Goal: Task Accomplishment & Management: Use online tool/utility

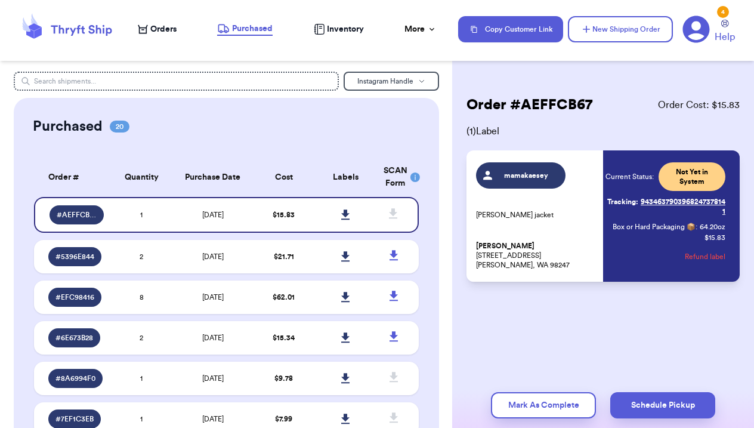
scroll to position [12, 0]
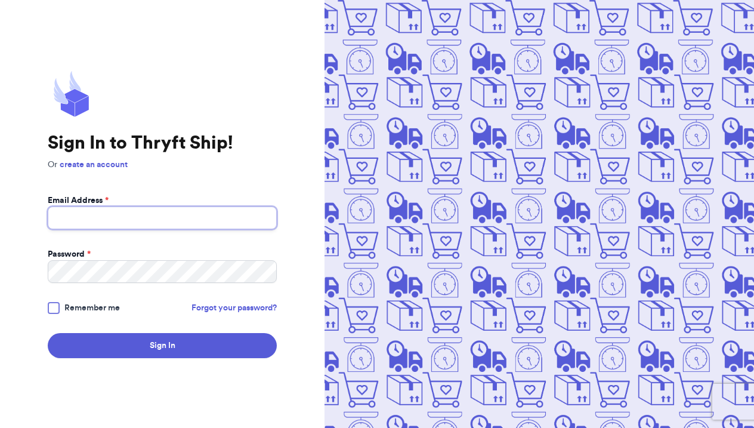
click at [74, 226] on input "Email Address *" at bounding box center [162, 218] width 229 height 23
type input "[EMAIL_ADDRESS][DOMAIN_NAME]"
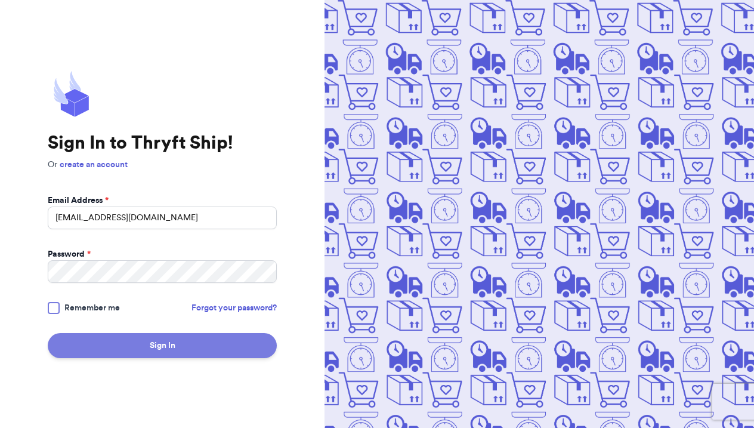
click at [159, 344] on button "Sign In" at bounding box center [162, 345] width 229 height 25
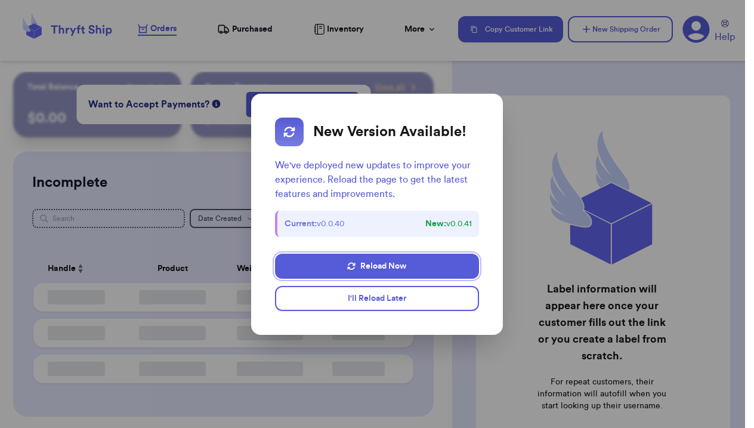
checkbox input "false"
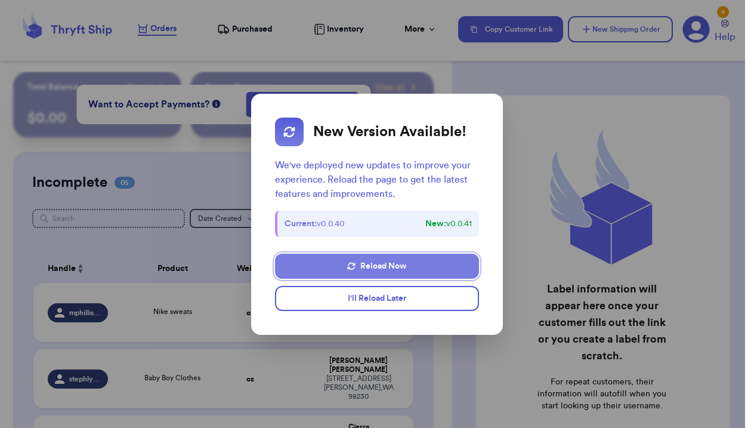
click at [397, 270] on button "Reload Now" at bounding box center [377, 266] width 204 height 25
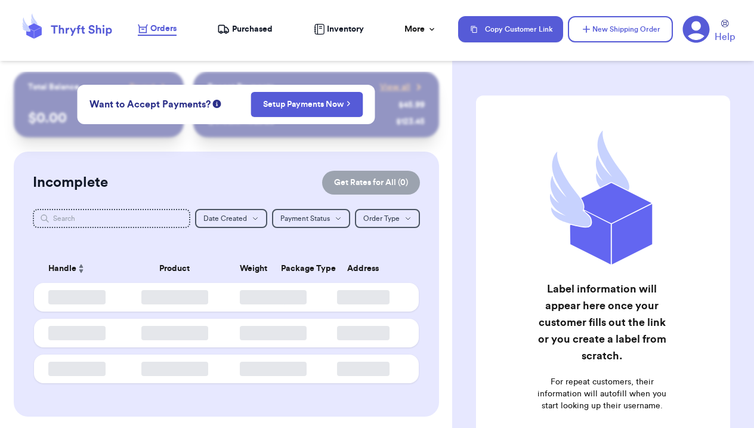
checkbox input "false"
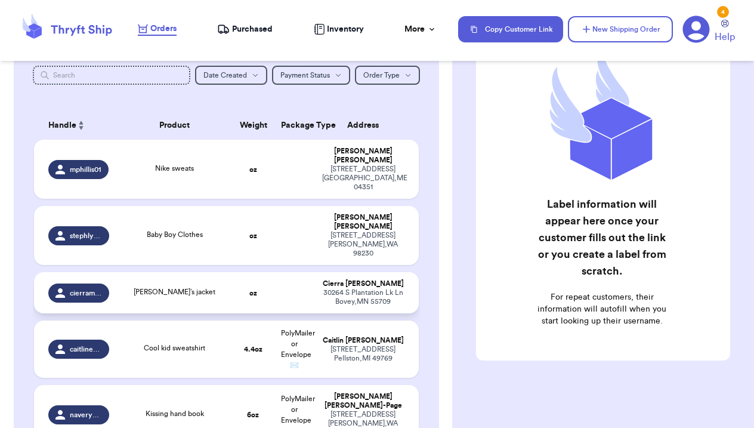
scroll to position [144, 0]
click at [183, 288] on span "[PERSON_NAME]’s jacket" at bounding box center [175, 291] width 82 height 7
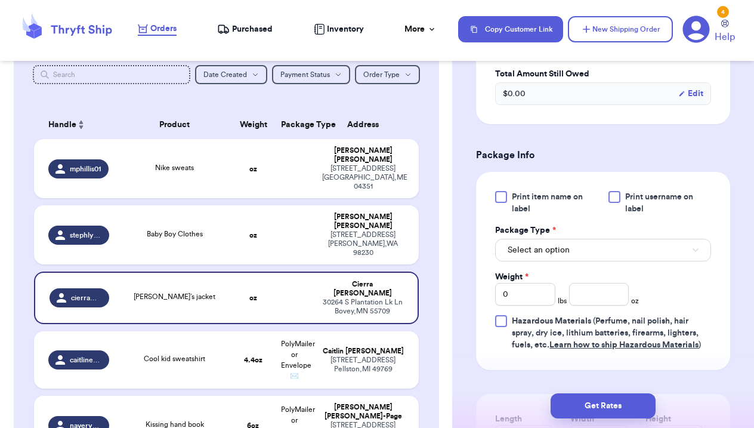
scroll to position [472, 0]
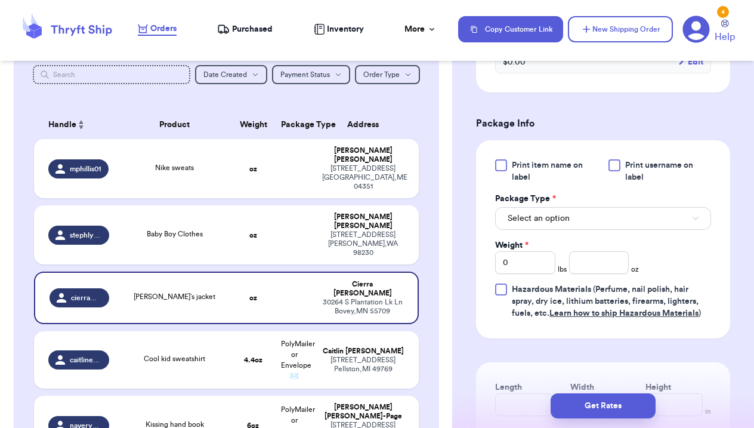
click at [555, 218] on span "Select an option" at bounding box center [539, 218] width 62 height 12
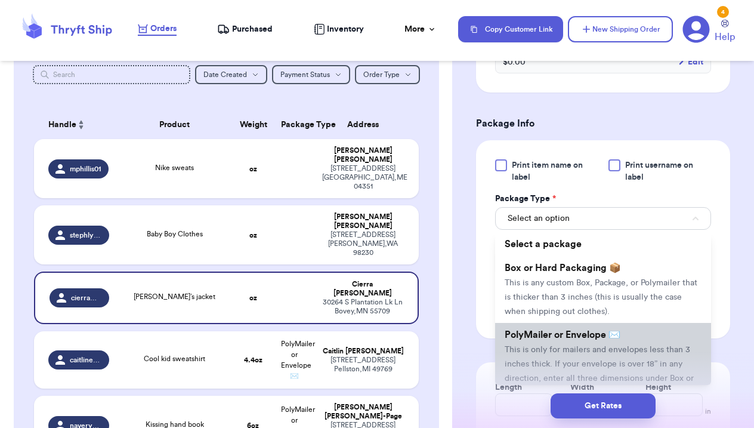
click at [569, 330] on li "PolyMailer or Envelope ✉️ This is only for mailers and envelopes less than 3 in…" at bounding box center [603, 363] width 216 height 81
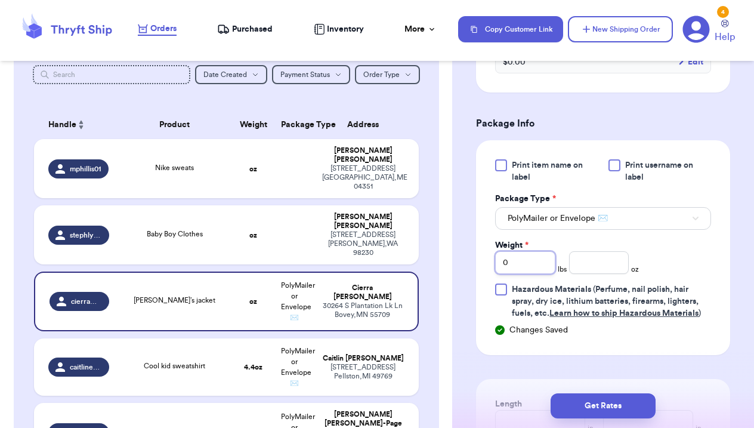
click at [522, 271] on input "0" at bounding box center [525, 262] width 60 height 23
type input "1"
click at [590, 268] on input "number" at bounding box center [599, 262] width 60 height 23
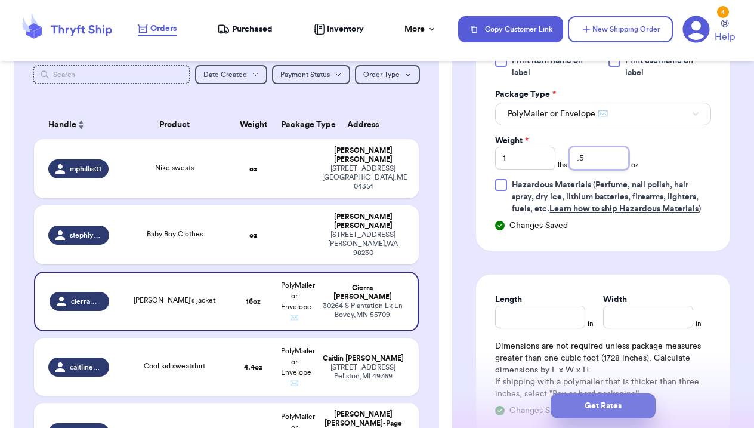
scroll to position [580, 0]
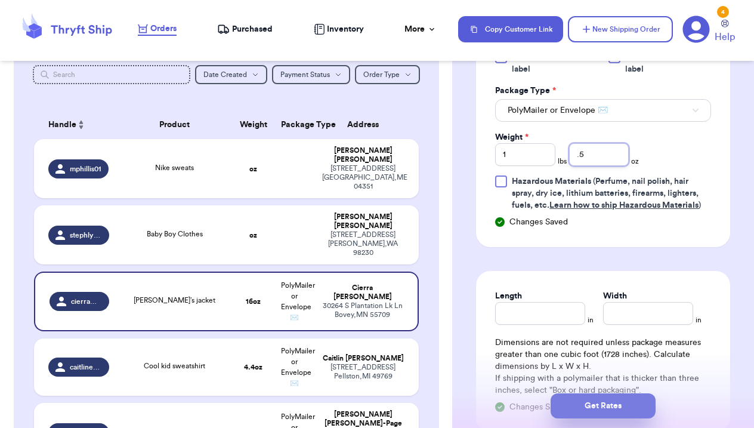
type input ".5"
click at [612, 407] on button "Get Rates" at bounding box center [603, 405] width 105 height 25
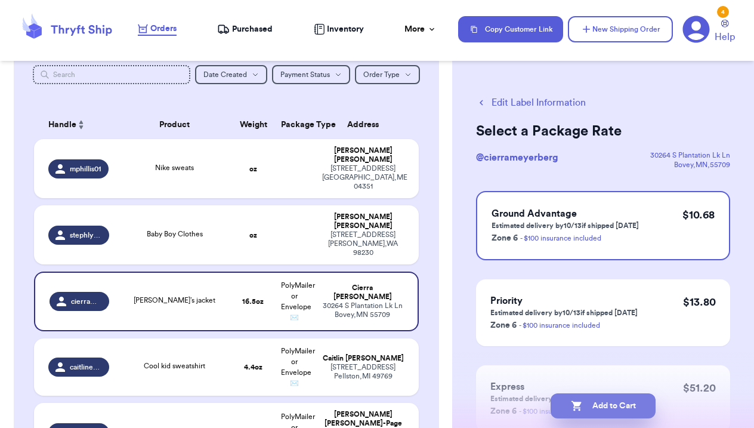
click at [624, 403] on button "Add to Cart" at bounding box center [603, 405] width 105 height 25
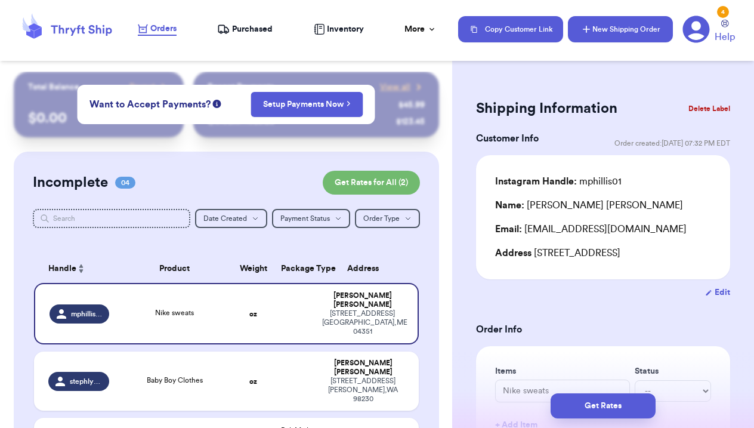
click at [633, 31] on button "New Shipping Order" at bounding box center [620, 29] width 105 height 26
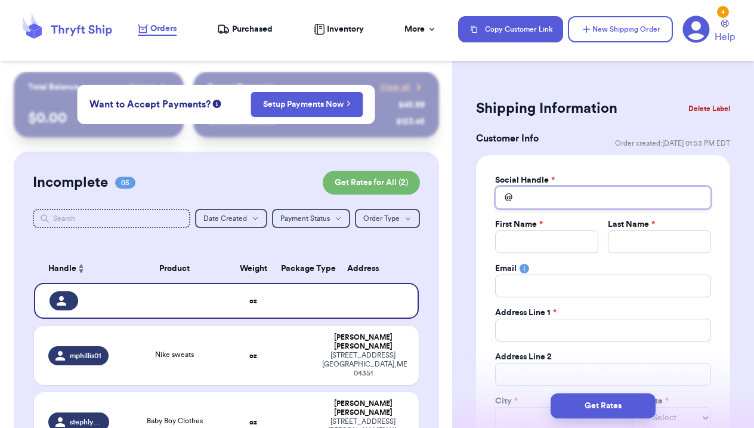
click at [583, 194] on input "Total Amount Paid" at bounding box center [603, 197] width 216 height 23
type input "b"
type input "ba"
type input "bar"
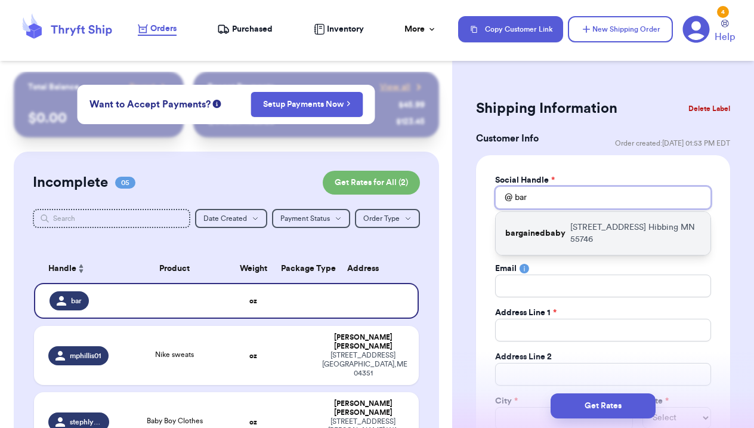
type input "bar"
click at [551, 227] on p "bargainedbaby" at bounding box center [536, 233] width 60 height 12
type input "bargainedbaby"
type input "Larissa"
type input "Brant"
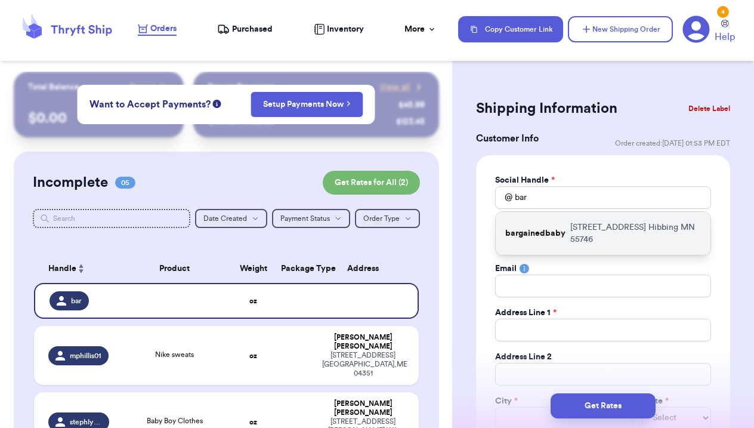
type input "larigbrant@gmail.com"
type input "4522 3rd Ave E"
type input "Hibbing"
select select "MN"
type input "55746"
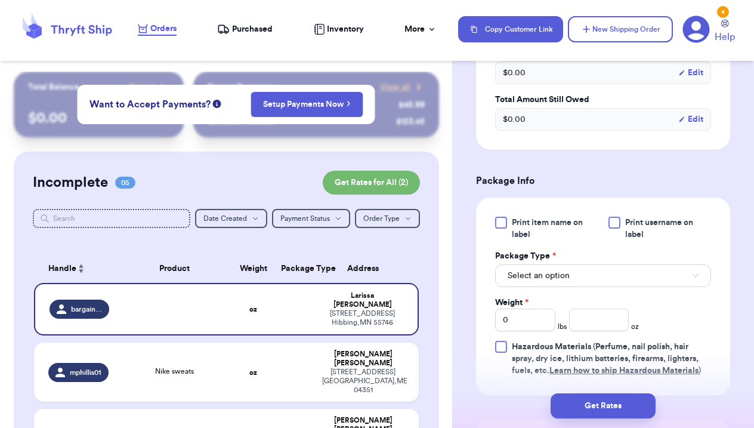
scroll to position [618, 0]
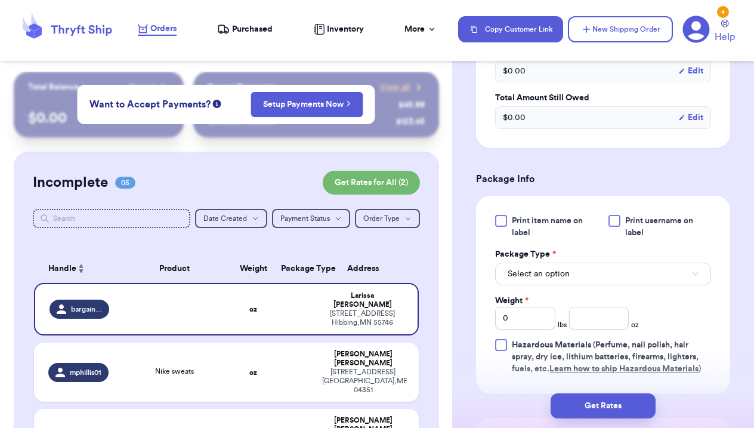
click at [555, 285] on button "Select an option" at bounding box center [603, 274] width 216 height 23
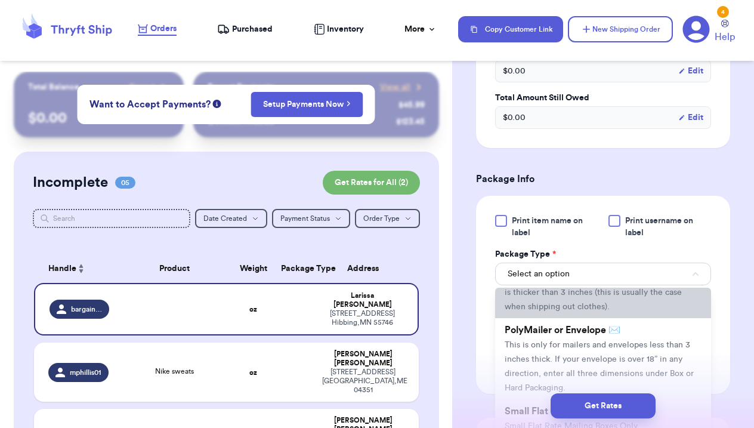
scroll to position [63, 0]
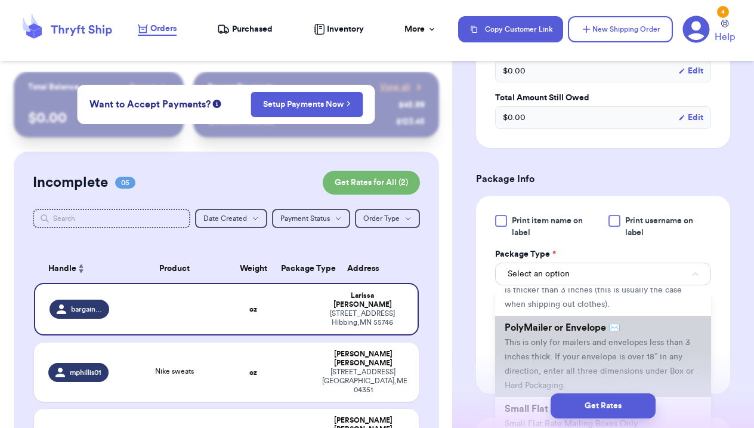
click at [546, 342] on span "This is only for mailers and envelopes less than 3 inches thick. If your envelo…" at bounding box center [599, 363] width 189 height 51
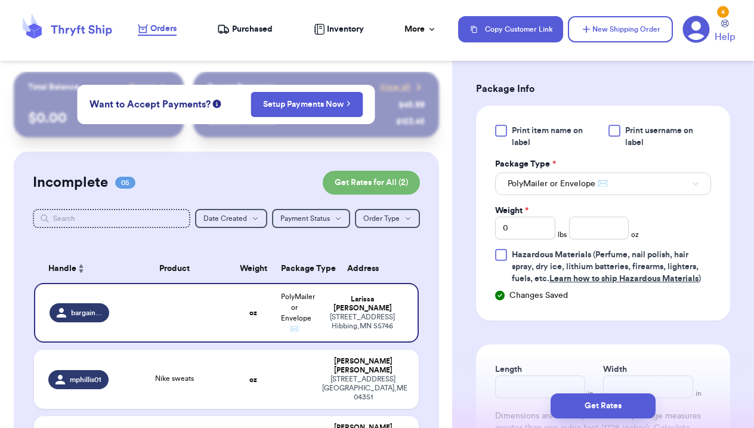
scroll to position [725, 0]
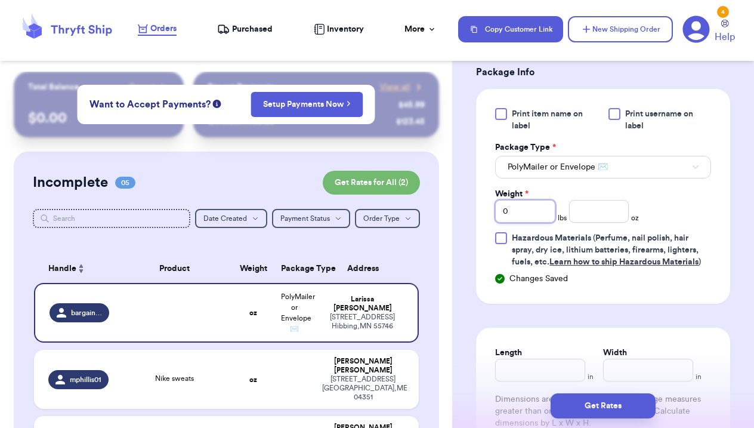
click at [540, 209] on input "0" at bounding box center [525, 211] width 60 height 23
type input "1"
click at [682, 234] on span "Hazardous Materials (Perfume, nail polish, hair spray, dry ice, lithium batteri…" at bounding box center [606, 250] width 189 height 32
click at [0, 0] on input "Hazardous Materials (Perfume, nail polish, hair spray, dry ice, lithium batteri…" at bounding box center [0, 0] width 0 height 0
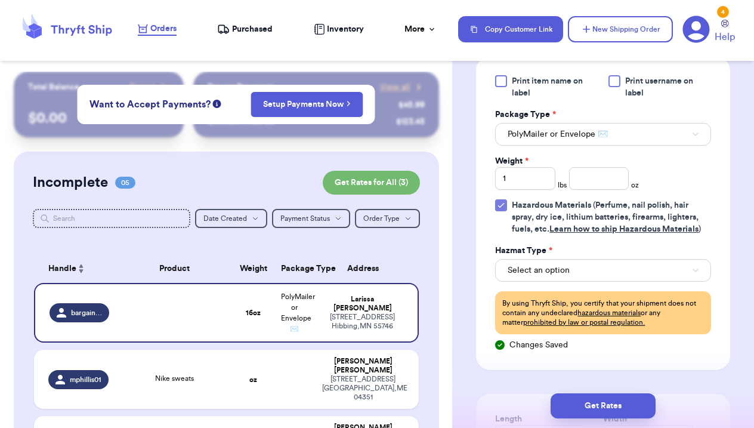
scroll to position [760, 0]
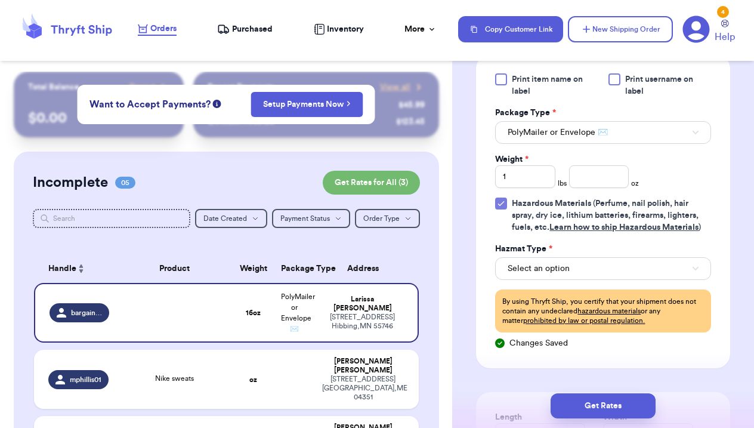
click at [499, 203] on icon at bounding box center [502, 204] width 10 height 10
click at [0, 0] on input "Hazardous Materials (Perfume, nail polish, hair spray, dry ice, lithium batteri…" at bounding box center [0, 0] width 0 height 0
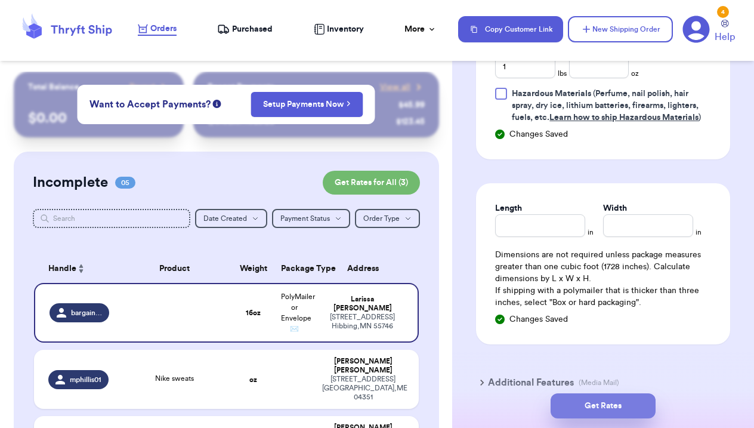
click at [617, 400] on button "Get Rates" at bounding box center [603, 405] width 105 height 25
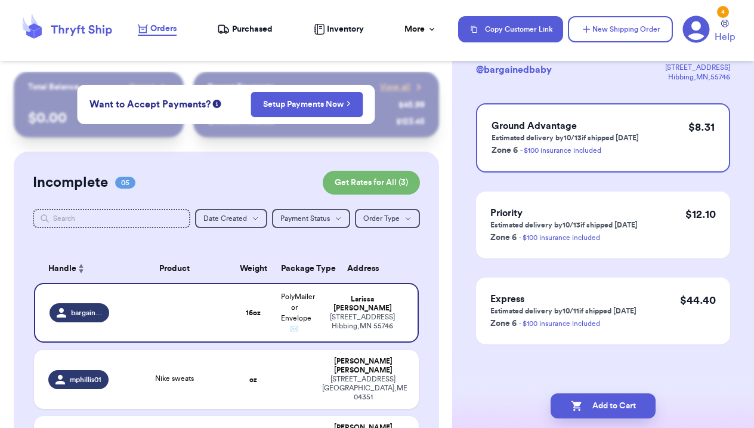
scroll to position [0, 0]
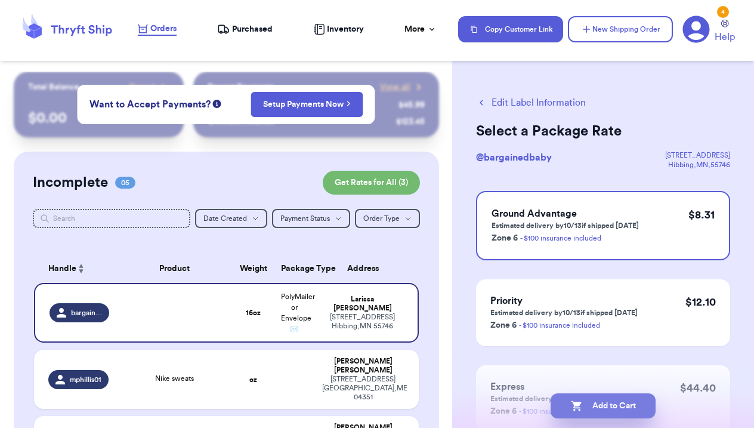
click at [590, 403] on button "Add to Cart" at bounding box center [603, 405] width 105 height 25
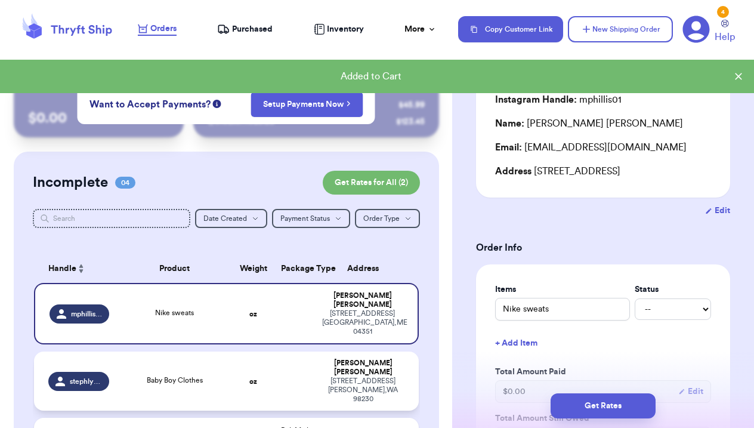
scroll to position [70, 0]
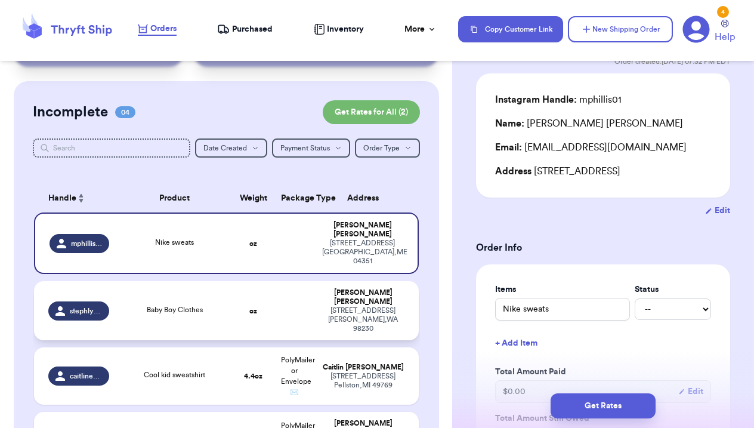
click at [199, 306] on span "Baby Boy Clothes" at bounding box center [175, 309] width 56 height 7
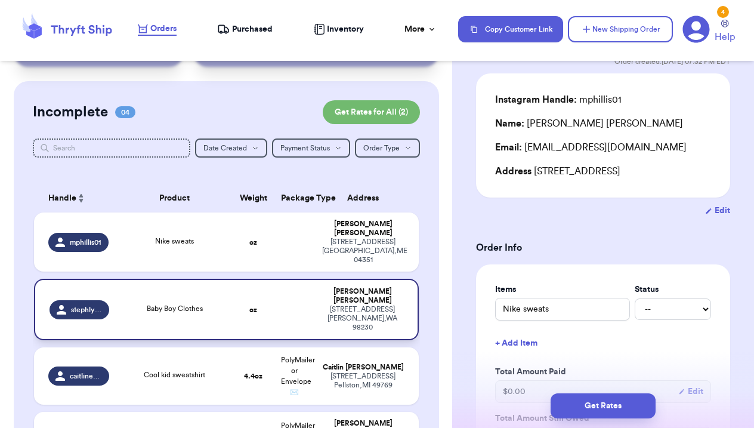
type input "Baby Boy Clothes"
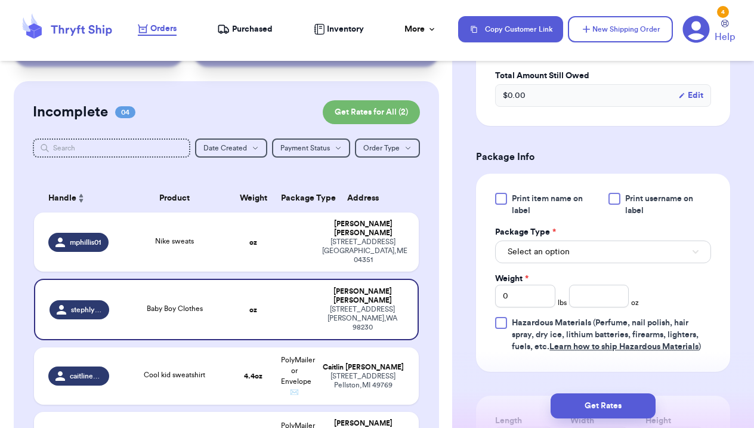
scroll to position [426, 0]
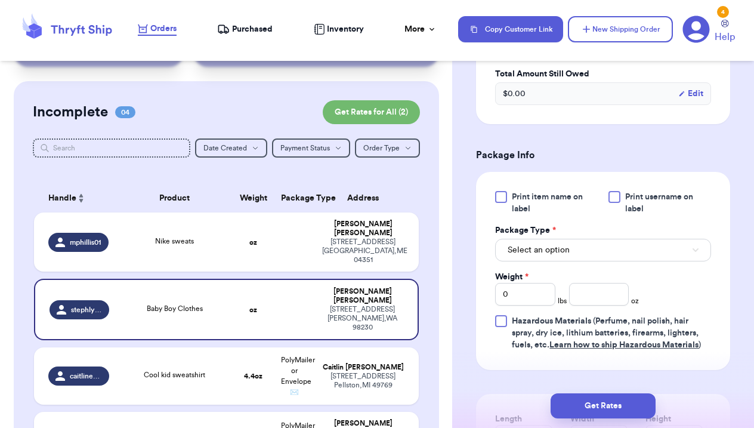
click at [578, 253] on button "Select an option" at bounding box center [603, 250] width 216 height 23
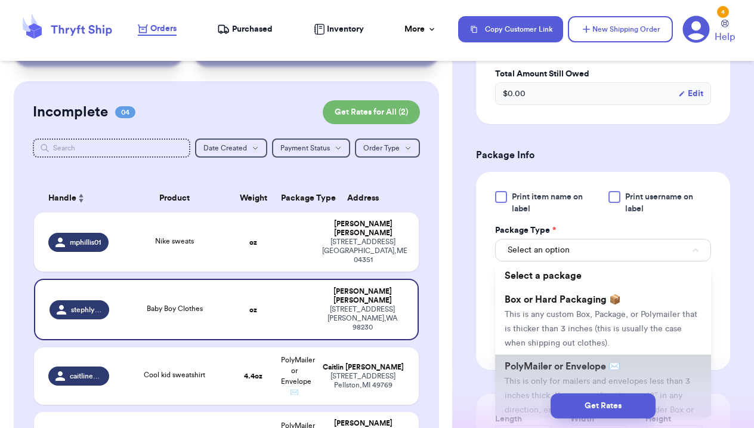
click at [577, 365] on span "PolyMailer or Envelope ✉️" at bounding box center [563, 367] width 116 height 10
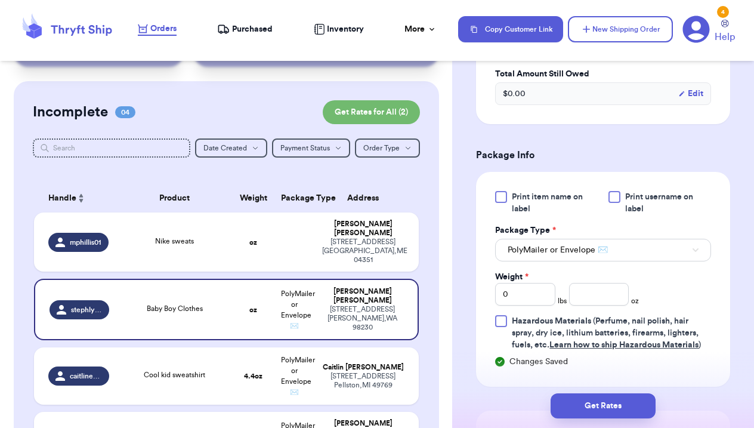
scroll to position [427, 0]
click at [579, 296] on input "number" at bounding box center [599, 293] width 60 height 23
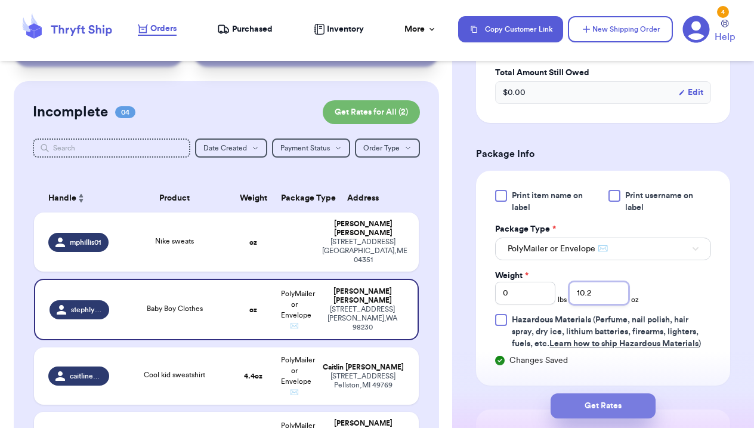
type input "10.2"
click at [631, 400] on button "Get Rates" at bounding box center [603, 405] width 105 height 25
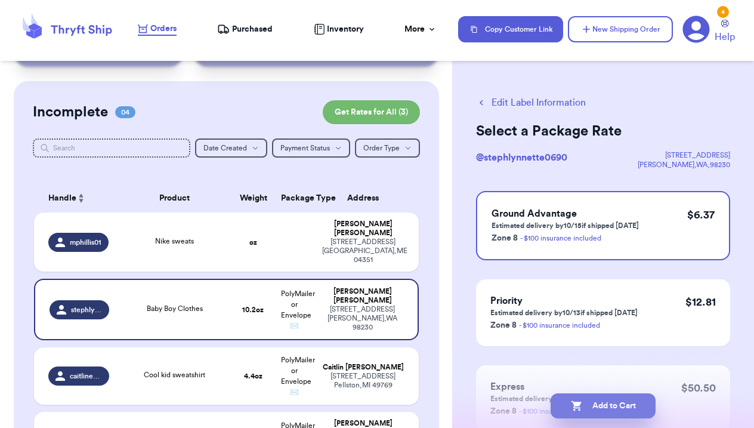
click at [625, 405] on button "Add to Cart" at bounding box center [603, 405] width 105 height 25
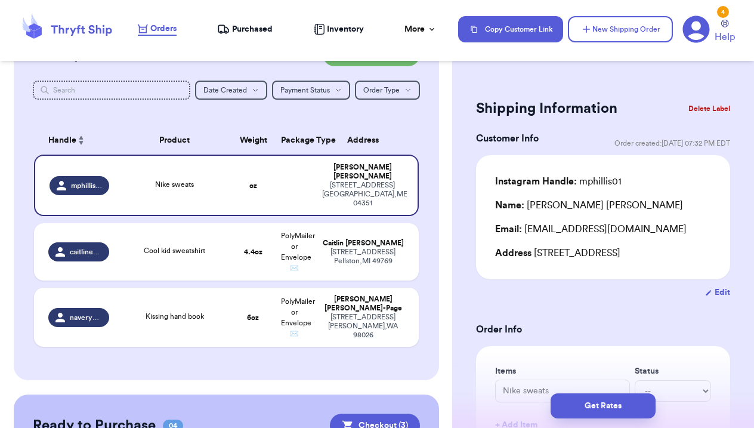
scroll to position [94, 0]
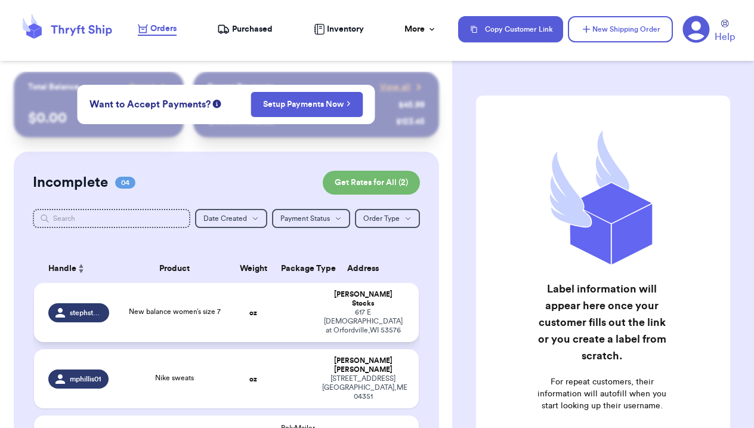
scroll to position [52, 0]
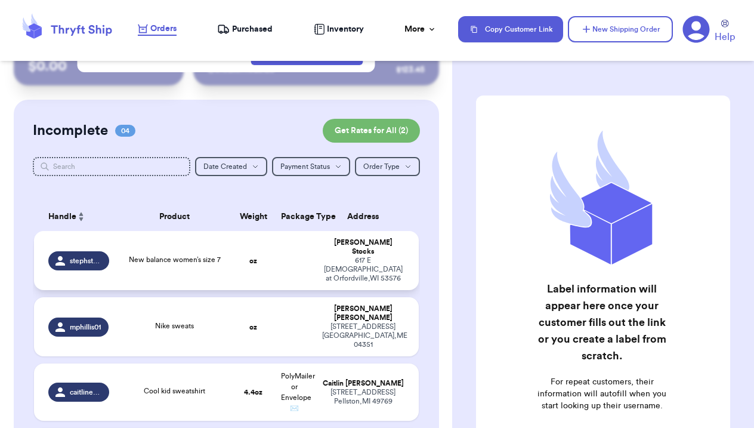
click at [221, 259] on div "New balance women’s size 7" at bounding box center [174, 260] width 101 height 13
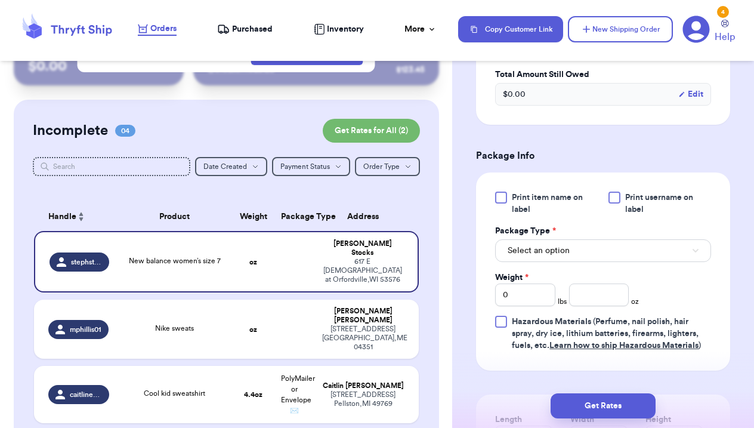
scroll to position [450, 0]
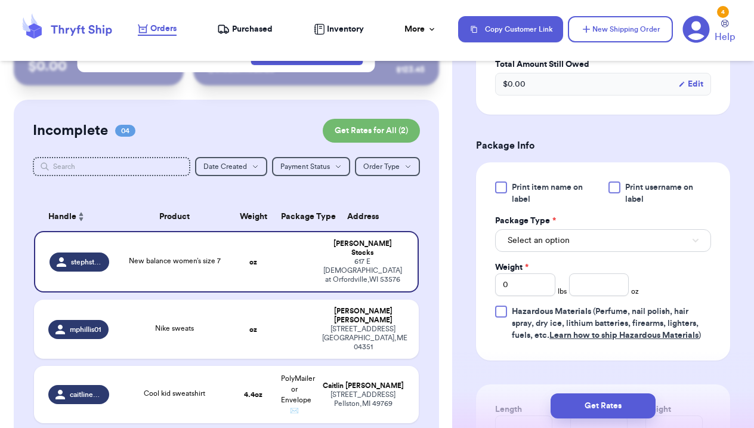
click at [577, 229] on button "Select an option" at bounding box center [603, 240] width 216 height 23
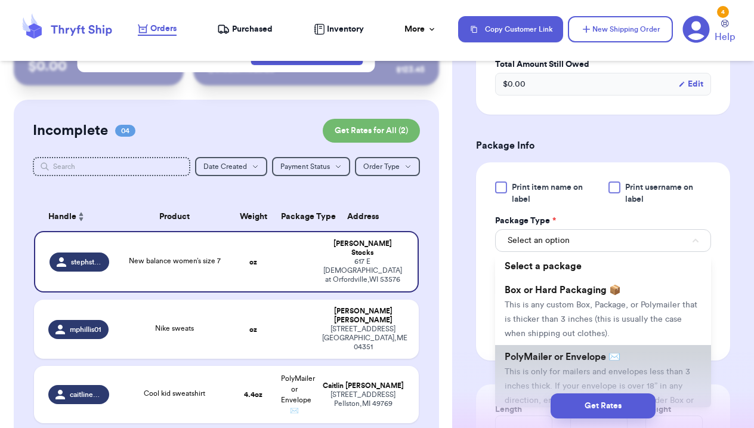
click at [569, 370] on li "PolyMailer or Envelope ✉️ This is only for mailers and envelopes less than 3 in…" at bounding box center [603, 385] width 216 height 81
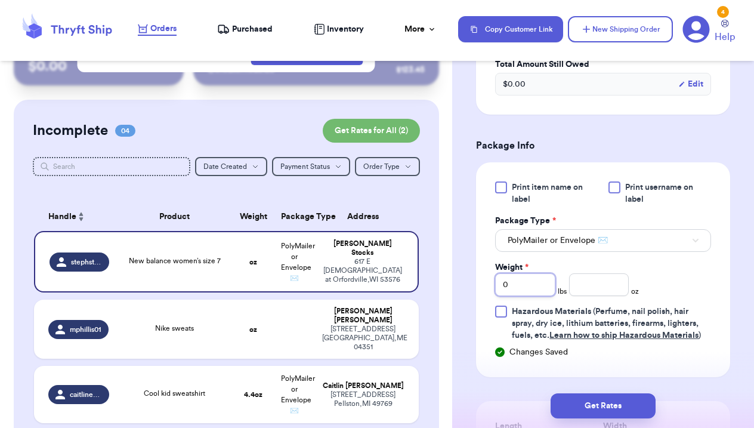
click at [539, 276] on input "0" at bounding box center [525, 284] width 60 height 23
type input "1"
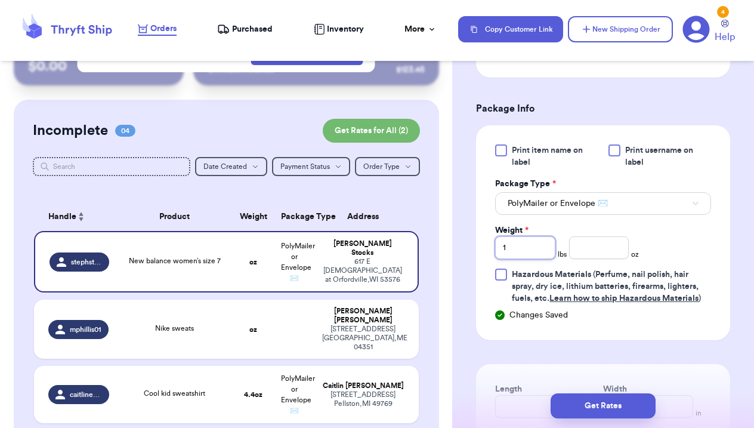
scroll to position [492, 0]
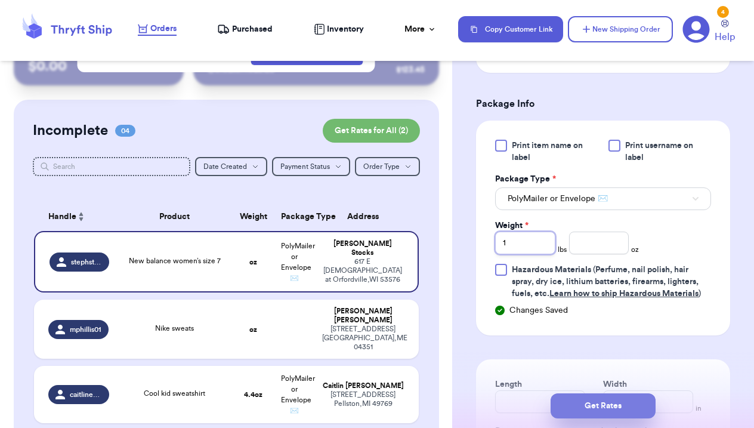
type input "1"
click at [621, 405] on button "Get Rates" at bounding box center [603, 405] width 105 height 25
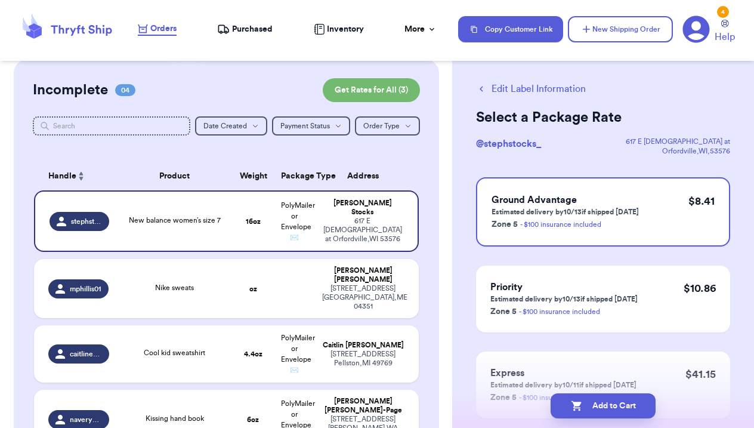
scroll to position [94, 0]
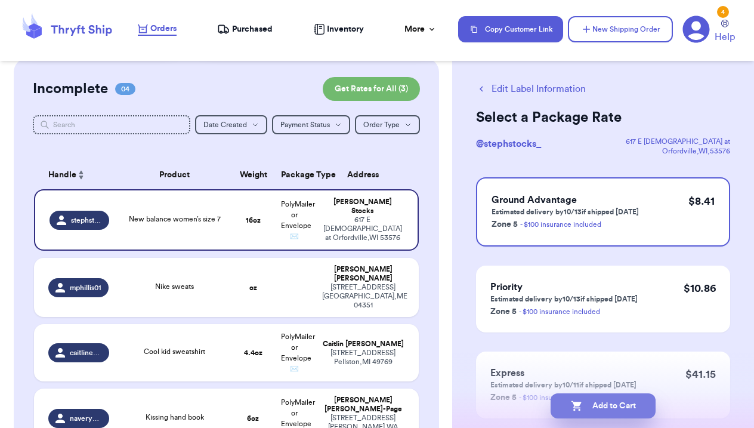
click at [624, 409] on button "Add to Cart" at bounding box center [603, 405] width 105 height 25
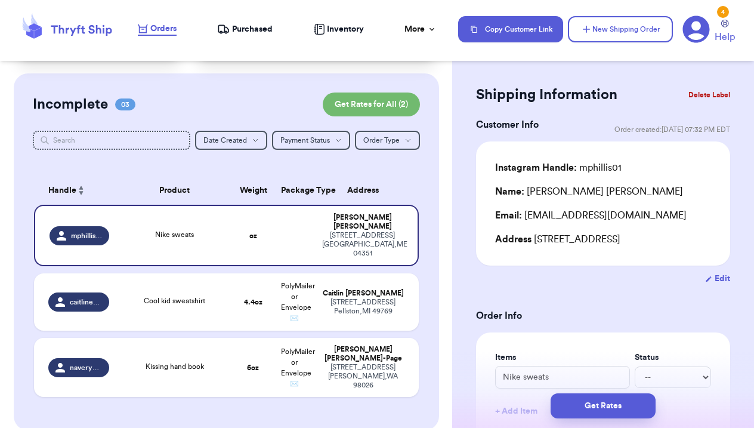
scroll to position [38, 0]
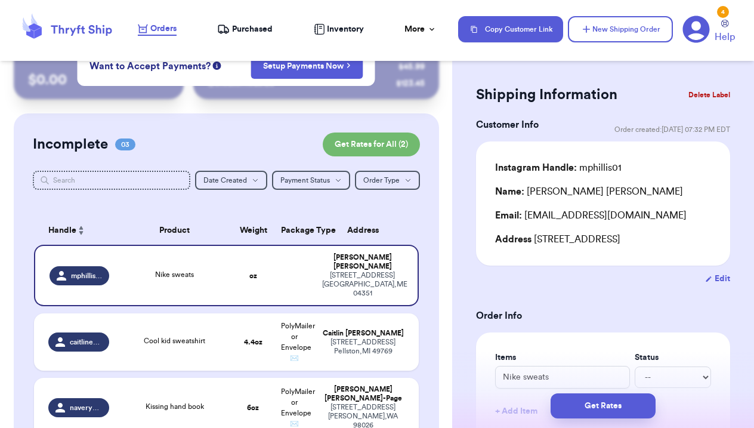
click at [633, 45] on nav "Orders Purchased Inventory More Stats Completed Orders Payments Payouts Copy Cu…" at bounding box center [440, 29] width 628 height 39
click at [629, 35] on button "New Shipping Order" at bounding box center [620, 29] width 105 height 26
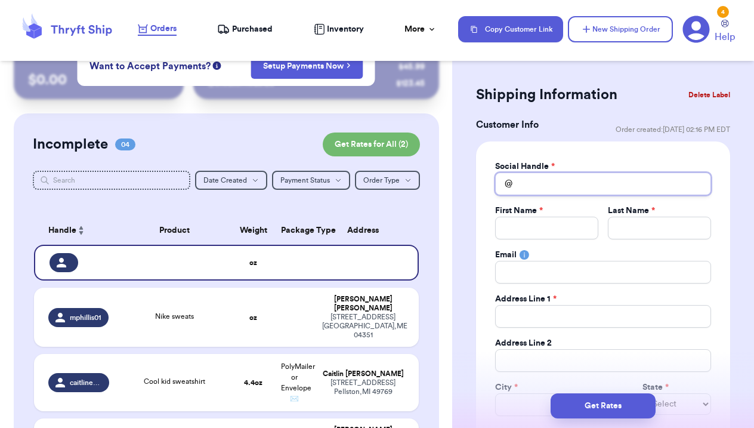
click at [539, 182] on input "Total Amount Paid" at bounding box center [603, 183] width 216 height 23
type input "s"
type input "se"
type input "sec"
type input "seco"
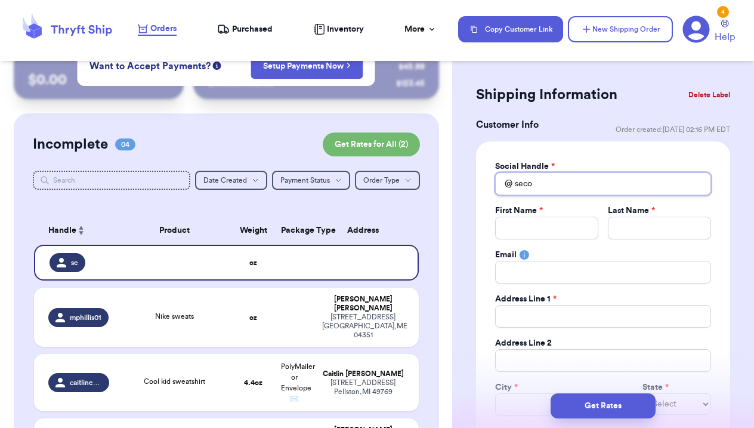
type input "secon"
type input "second"
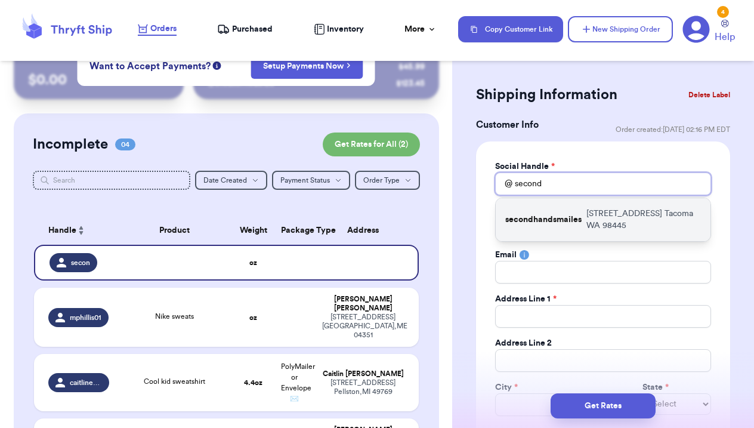
type input "second"
click at [560, 217] on p "secondhandsmailes" at bounding box center [544, 220] width 76 height 12
type input "secondhandsmailes"
type input "Megan"
type input "Cram"
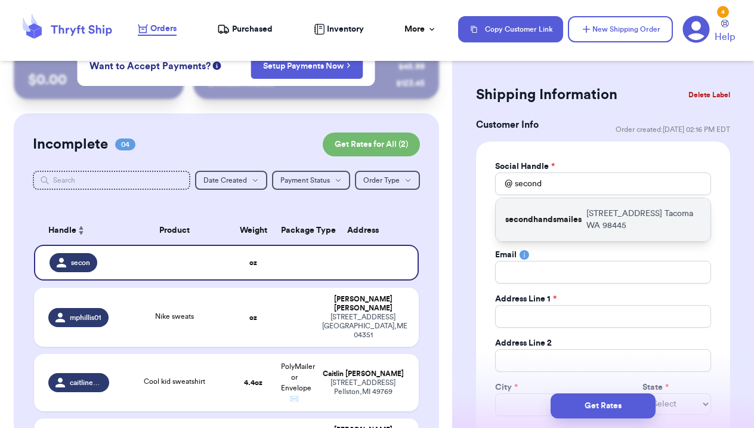
type input "megandwarshuis@yahoo.com"
type input "717 140th St E"
type input "Tacoma"
select select "WA"
type input "98445"
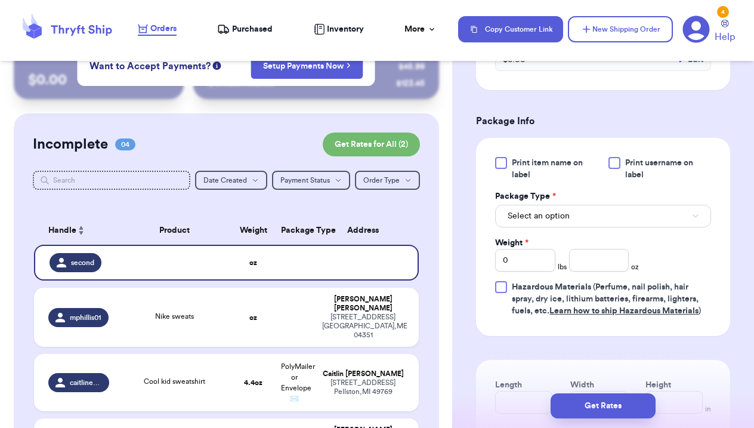
scroll to position [718, 0]
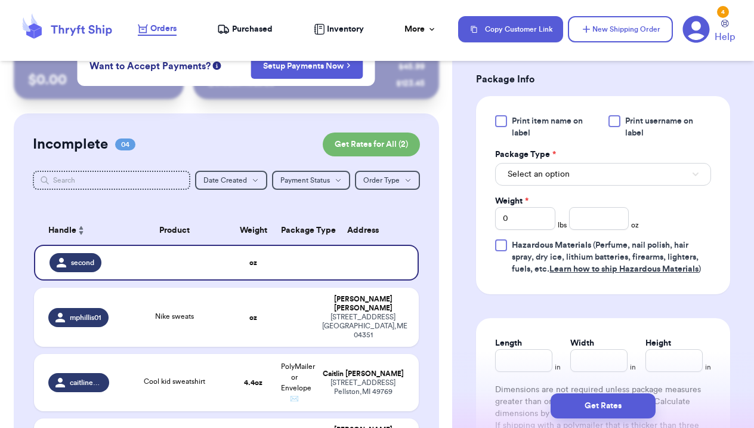
click at [568, 171] on span "Select an option" at bounding box center [539, 174] width 62 height 12
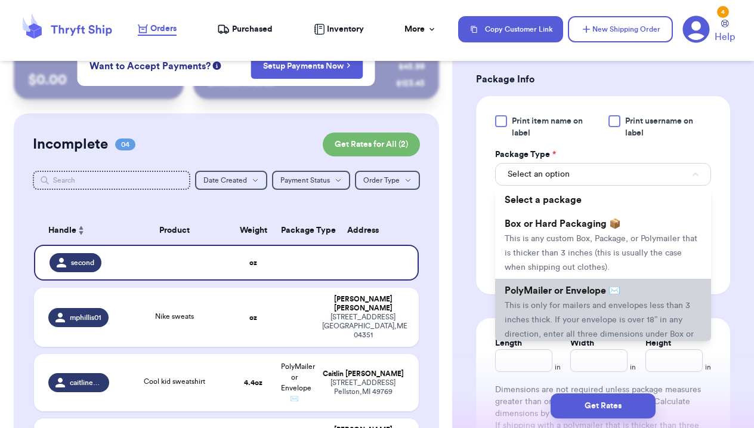
click at [562, 298] on li "PolyMailer or Envelope ✉️ This is only for mailers and envelopes less than 3 in…" at bounding box center [603, 319] width 216 height 81
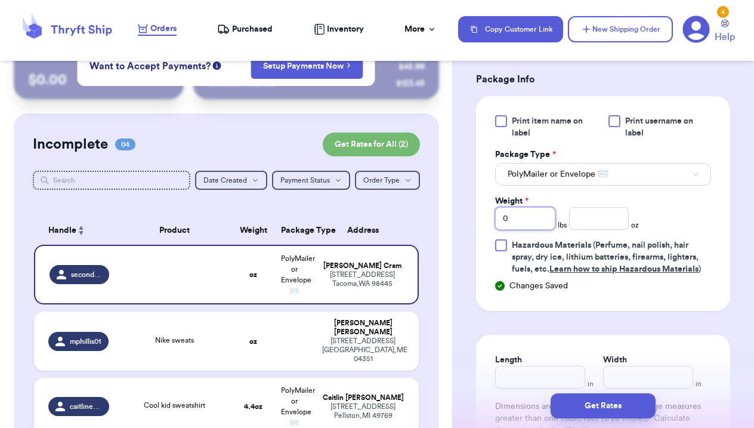
click at [540, 221] on input "0" at bounding box center [525, 218] width 60 height 23
type input "1"
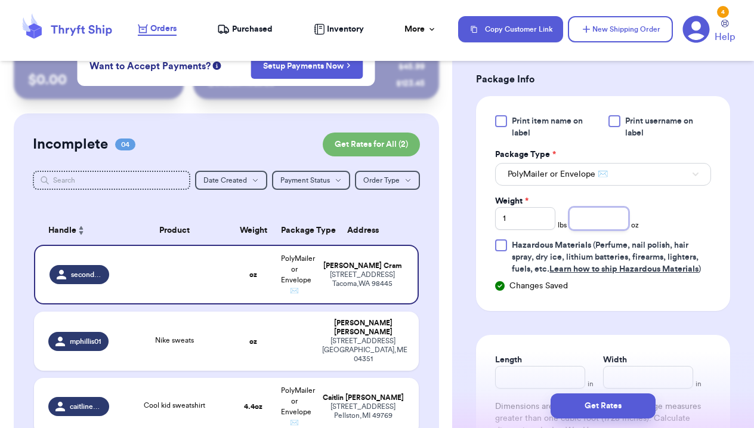
click at [595, 219] on input "number" at bounding box center [599, 218] width 60 height 23
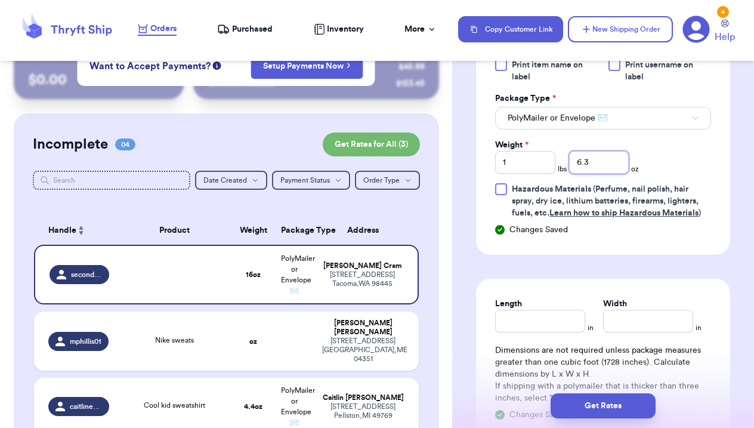
scroll to position [777, 0]
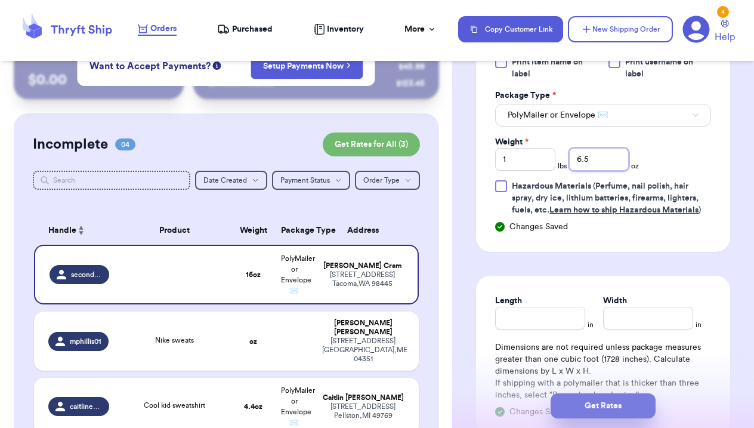
type input "6.5"
click at [607, 402] on button "Get Rates" at bounding box center [603, 405] width 105 height 25
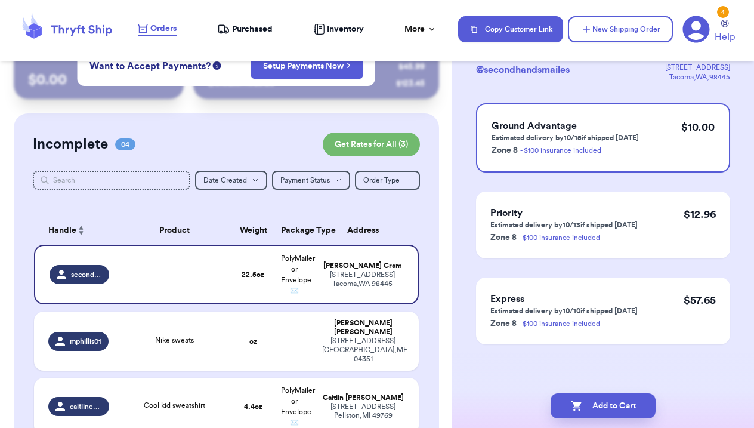
scroll to position [0, 0]
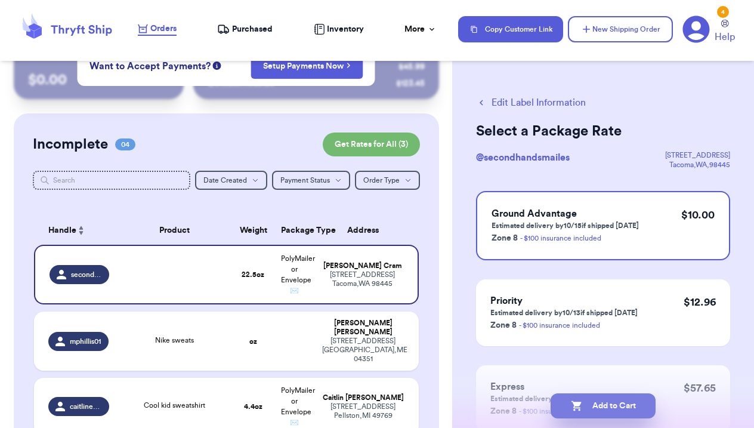
click at [618, 409] on button "Add to Cart" at bounding box center [603, 405] width 105 height 25
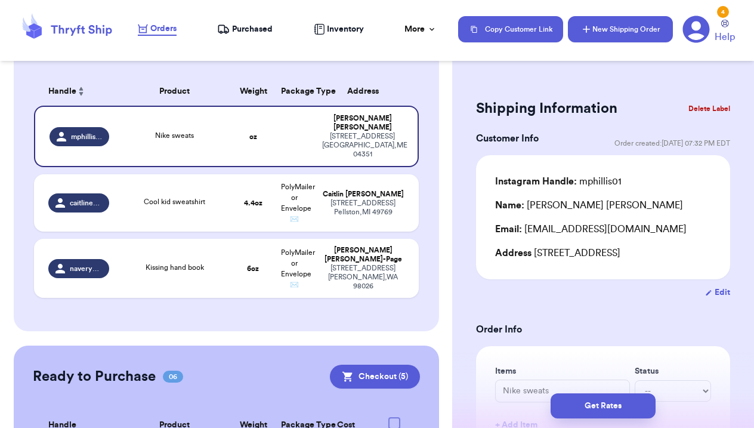
click at [627, 26] on button "New Shipping Order" at bounding box center [620, 29] width 105 height 26
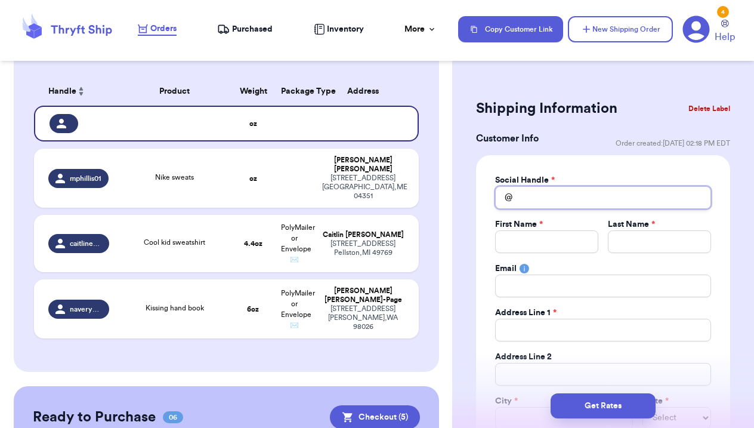
click at [530, 202] on input "Total Amount Paid" at bounding box center [603, 197] width 216 height 23
type input "p"
type input "pe"
type input "pew"
type input "pe"
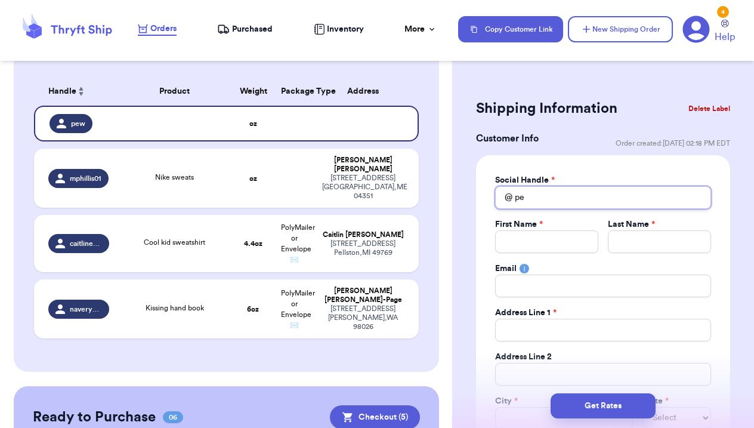
type input "p"
type input "pr"
type input "pre"
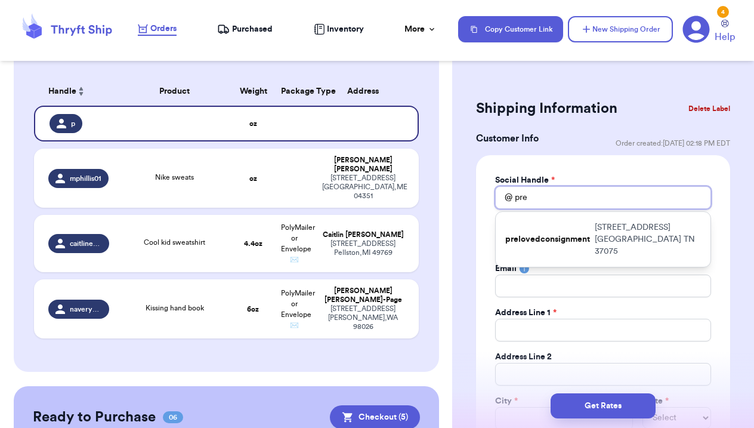
type input "pre."
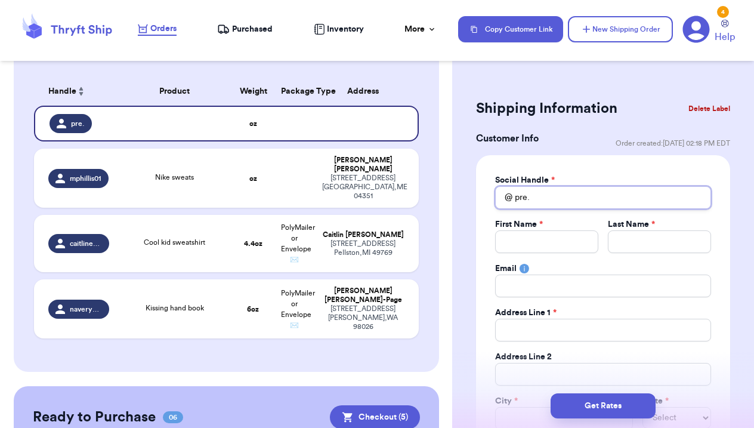
type input "pre.l"
type input "pre.lo"
type input "pre.lov"
type input "pre.love"
type input "pre.loved"
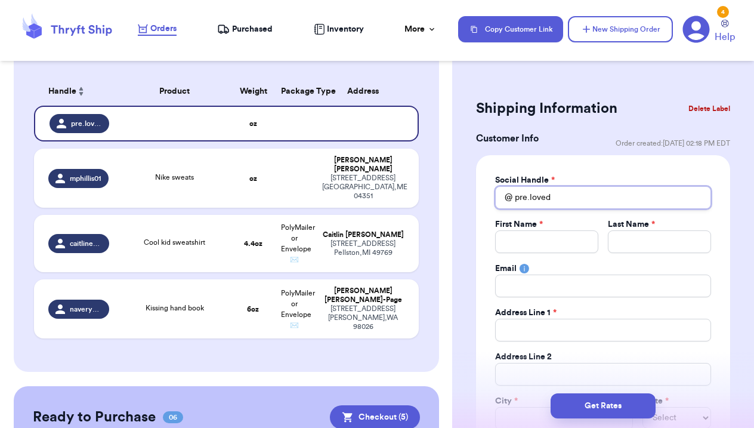
type input "pre.love"
type input "pre.lov"
type input "pre.lo"
type input "pre.l"
type input "pre."
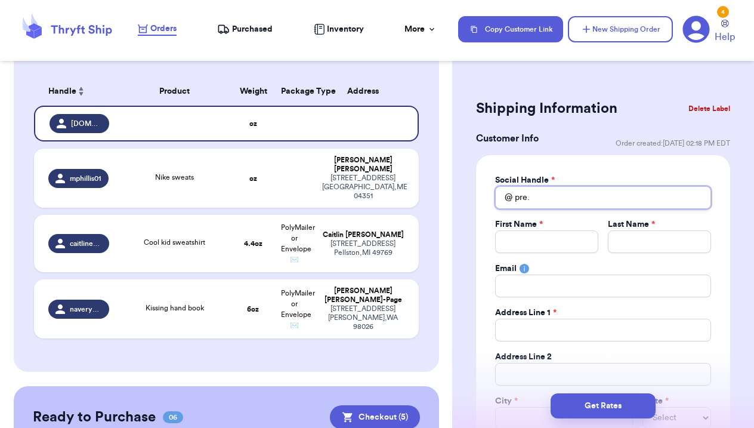
type input "pre"
type input "pr"
type input "p"
